Goal: Information Seeking & Learning: Learn about a topic

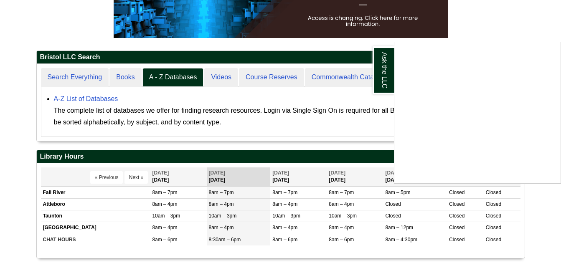
click at [72, 78] on div "Ask the LLC" at bounding box center [280, 134] width 561 height 268
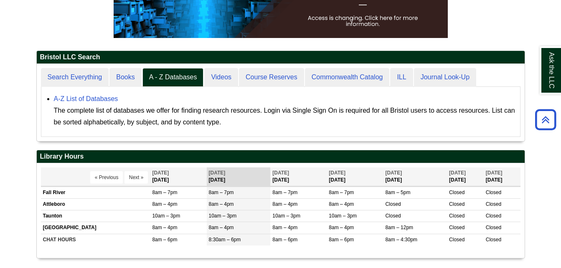
scroll to position [78, 488]
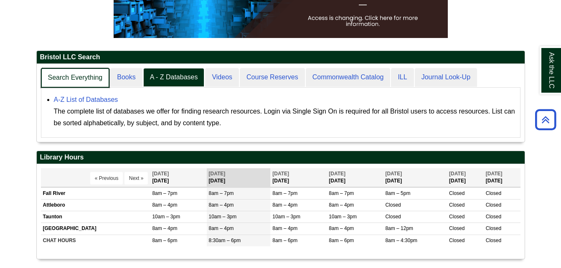
click at [72, 78] on link "Search Everything" at bounding box center [75, 78] width 69 height 20
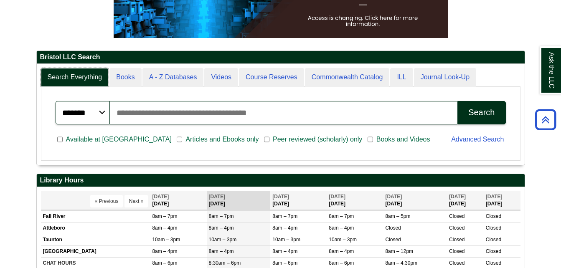
scroll to position [101, 488]
click at [153, 118] on input "Search articles, books, journals & more" at bounding box center [284, 112] width 348 height 23
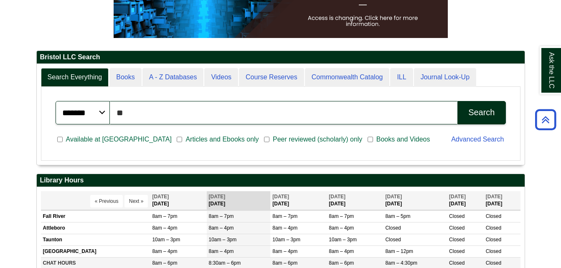
type input "*"
type input "**********"
click at [458, 101] on button "Search" at bounding box center [482, 112] width 48 height 23
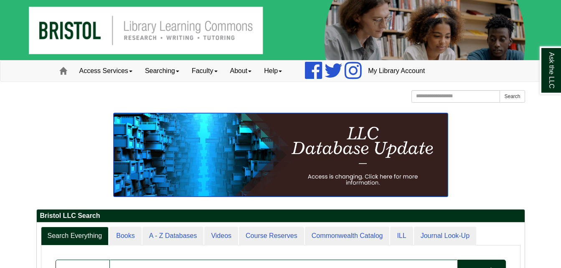
click at [322, 156] on img at bounding box center [281, 155] width 334 height 84
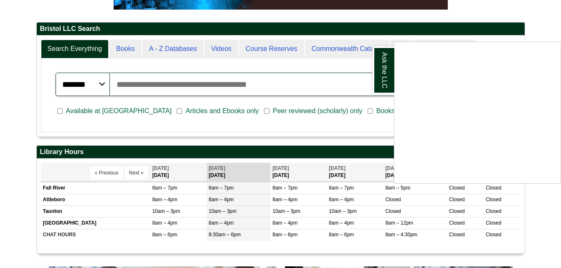
scroll to position [209, 0]
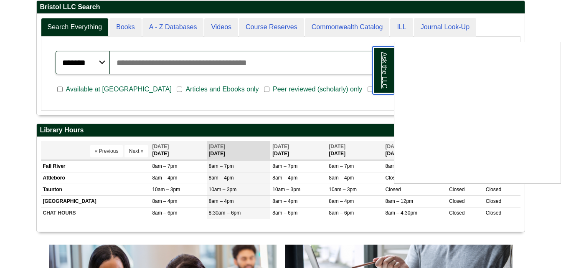
click at [381, 80] on link "Ask the LLC" at bounding box center [384, 70] width 22 height 48
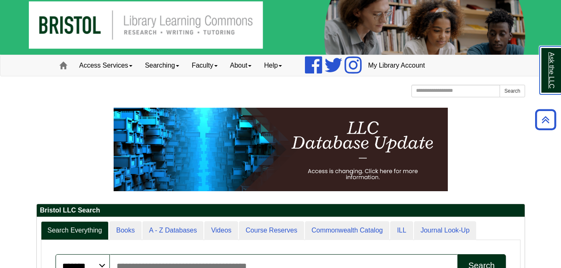
scroll to position [0, 0]
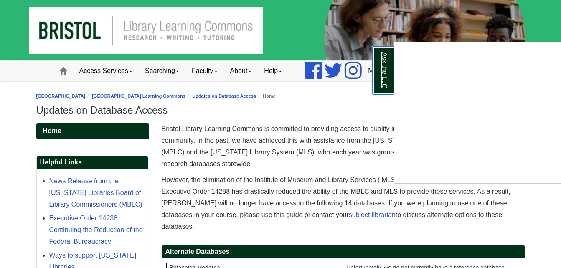
click at [380, 87] on link "Ask the LLC" at bounding box center [384, 70] width 22 height 48
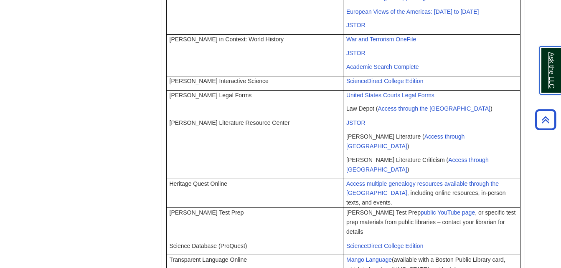
scroll to position [555, 0]
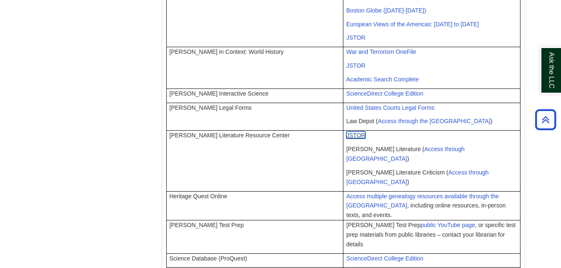
click at [360, 132] on span "JSTOR" at bounding box center [356, 135] width 19 height 7
